Goal: Information Seeking & Learning: Learn about a topic

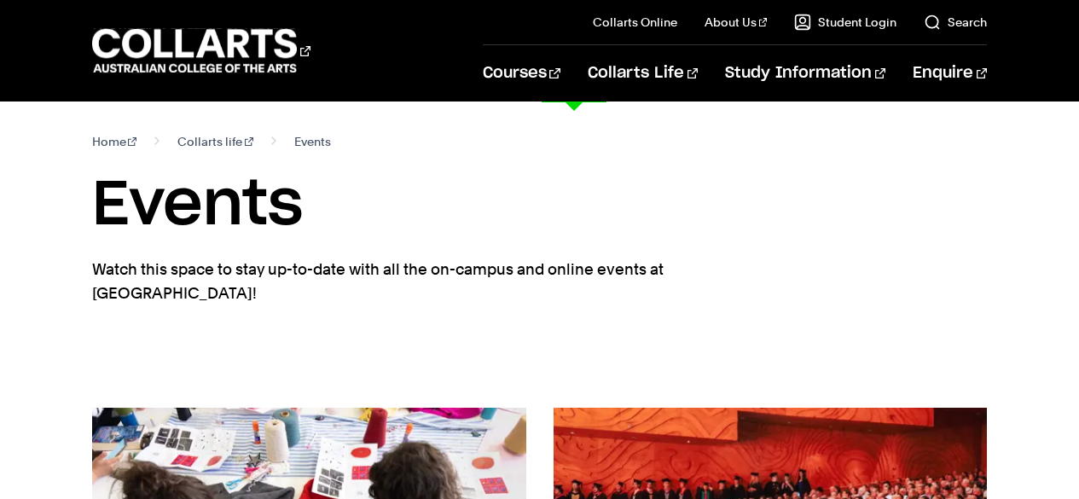
click at [560, 79] on link "Courses" at bounding box center [522, 73] width 78 height 56
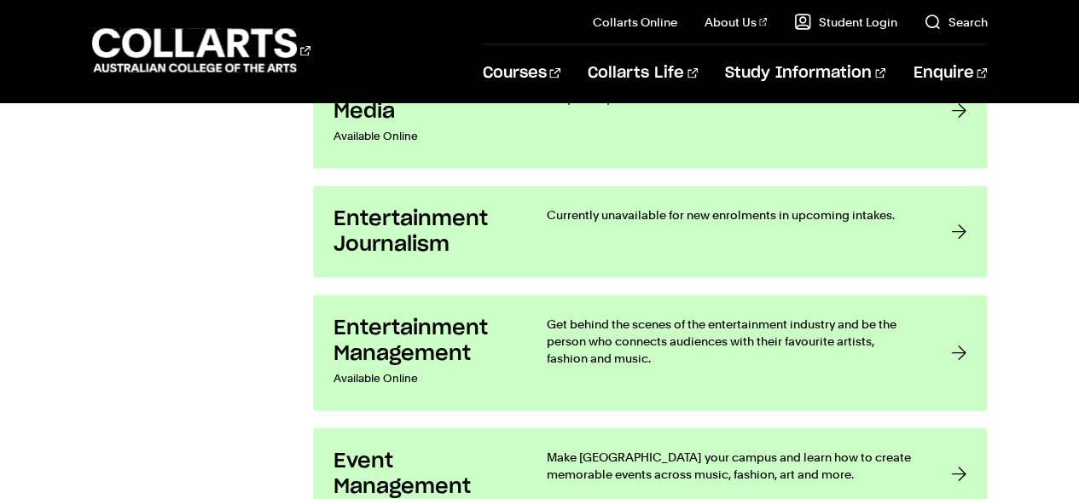
scroll to position [1569, 0]
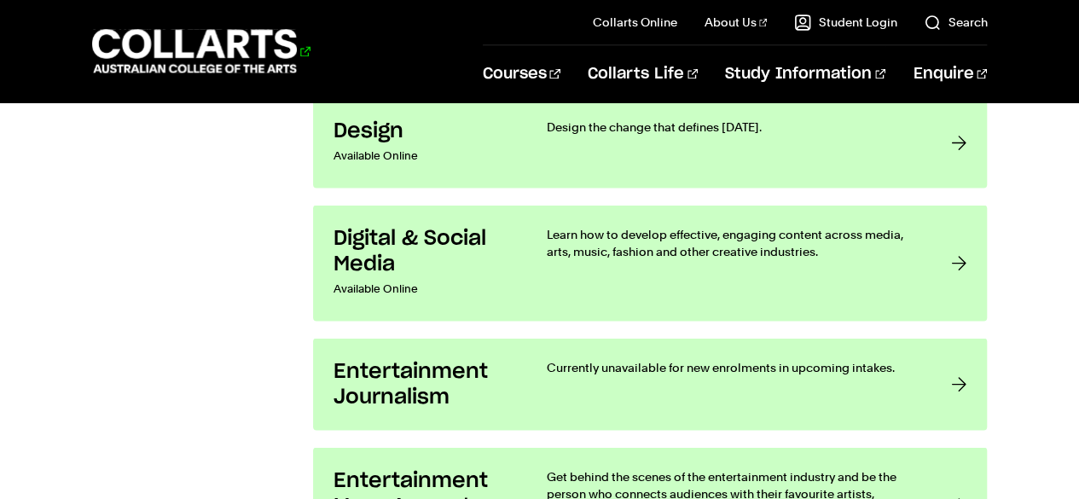
click at [165, 38] on 1 "Go to homepage" at bounding box center [195, 51] width 206 height 44
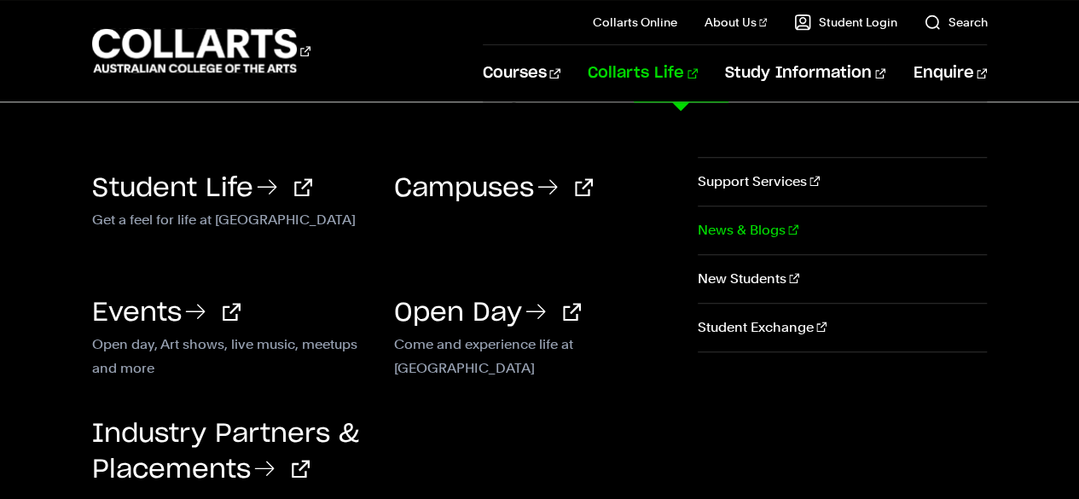
scroll to position [3716, 0]
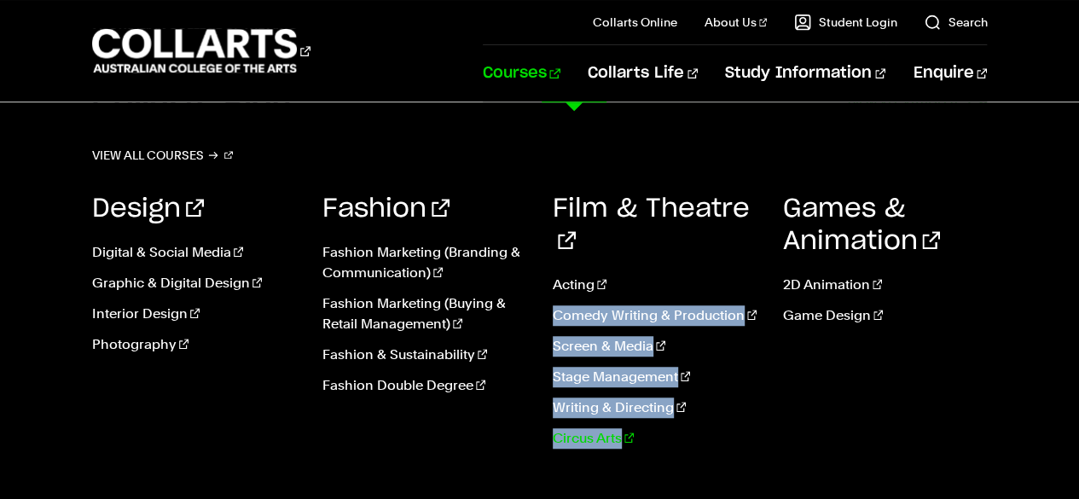
drag, startPoint x: 546, startPoint y: 281, endPoint x: 675, endPoint y: 395, distance: 172.2
click at [675, 395] on div "Design Digital & Social Media Graphic & Digital Design Interior Design Photogra…" at bounding box center [539, 468] width 895 height 602
drag, startPoint x: 548, startPoint y: 248, endPoint x: 657, endPoint y: 400, distance: 186.5
click at [657, 400] on div "Design Digital & Social Media Graphic & Digital Design Interior Design Photogra…" at bounding box center [539, 468] width 895 height 602
copy ul "Acting Comedy Writing & Production Screen & Media Stage Management Writing & Di…"
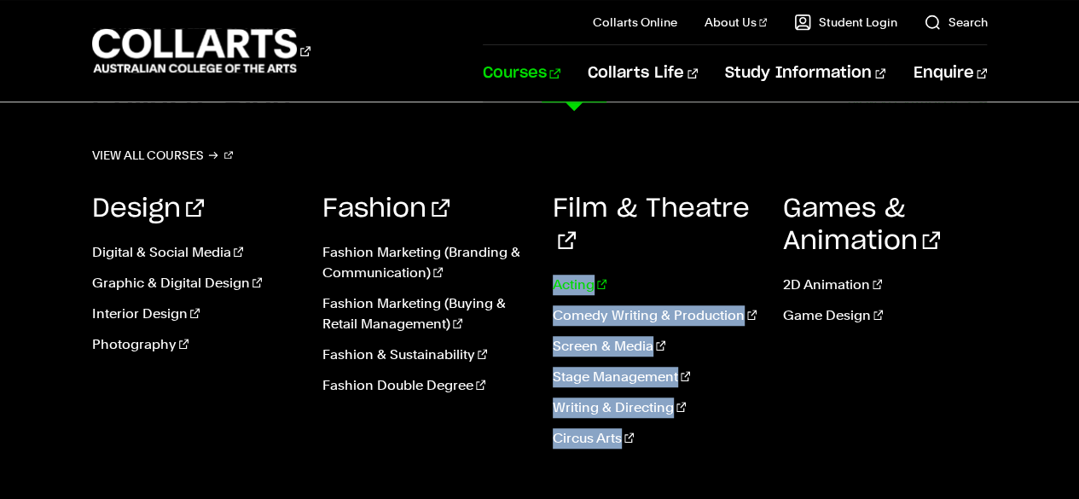
copy ul "Acting Comedy Writing & Production Screen & Media Stage Management Writing & Di…"
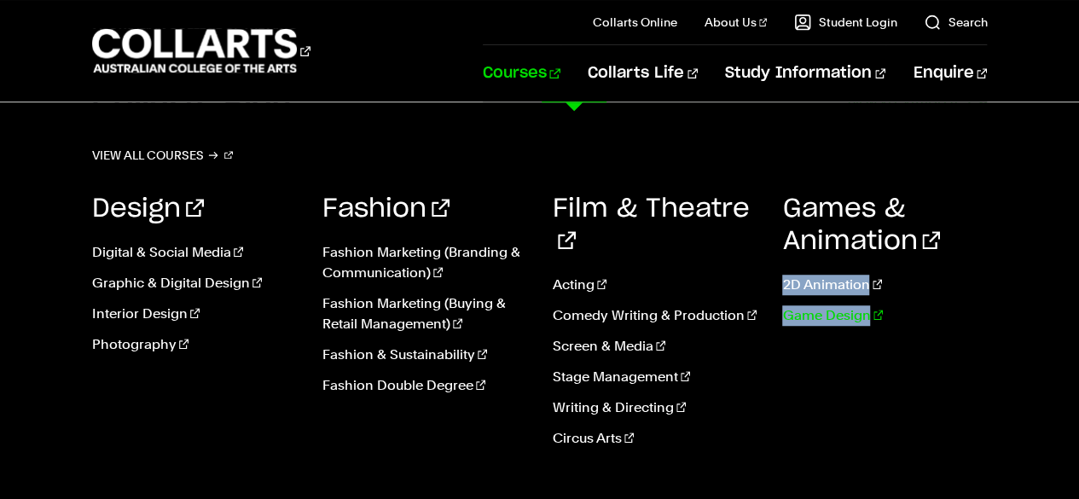
drag, startPoint x: 779, startPoint y: 281, endPoint x: 877, endPoint y: 311, distance: 101.9
click at [877, 311] on div "Design Digital & Social Media Graphic & Digital Design Interior Design Photogra…" at bounding box center [539, 468] width 895 height 602
copy ul "2D Animation Game Design"
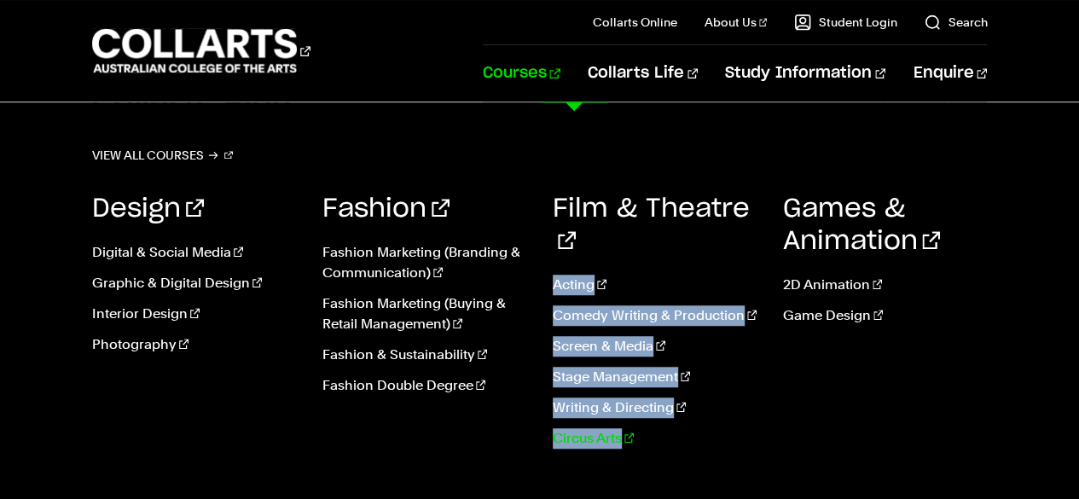
drag, startPoint x: 545, startPoint y: 250, endPoint x: 738, endPoint y: 407, distance: 249.2
click at [738, 407] on div "Design Digital & Social Media Graphic & Digital Design Interior Design Photogra…" at bounding box center [539, 468] width 895 height 602
copy ul "Acting Comedy Writing & Production Screen & Media Stage Management Writing & Di…"
